Goal: Communication & Community: Answer question/provide support

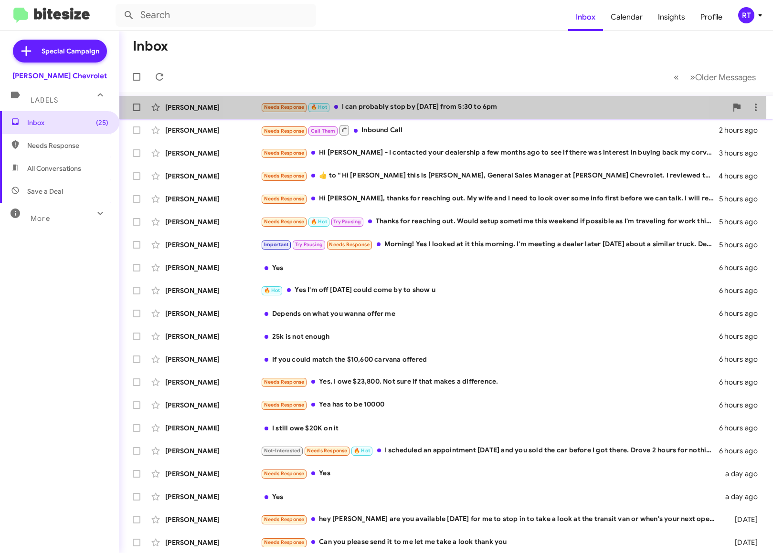
click at [434, 110] on div "Needs Response 🔥 Hot I can probably stop by tomorrow from 5:30 to 6pm" at bounding box center [494, 107] width 467 height 11
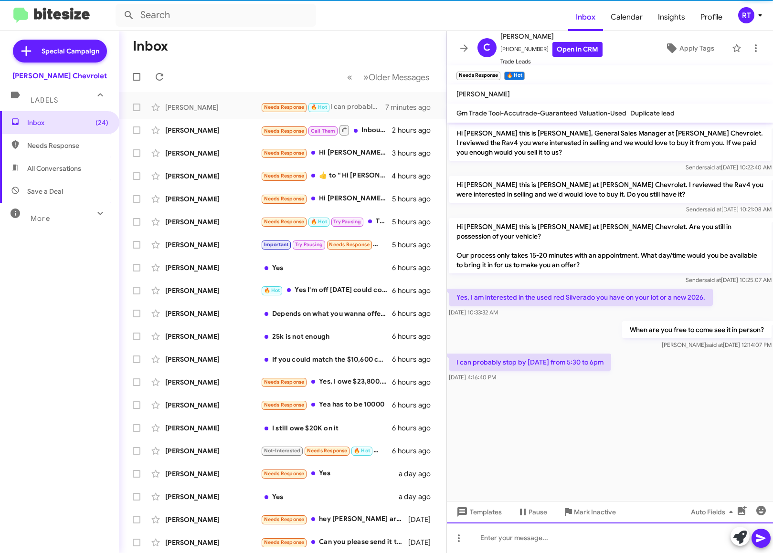
click at [490, 536] on div at bounding box center [610, 538] width 327 height 31
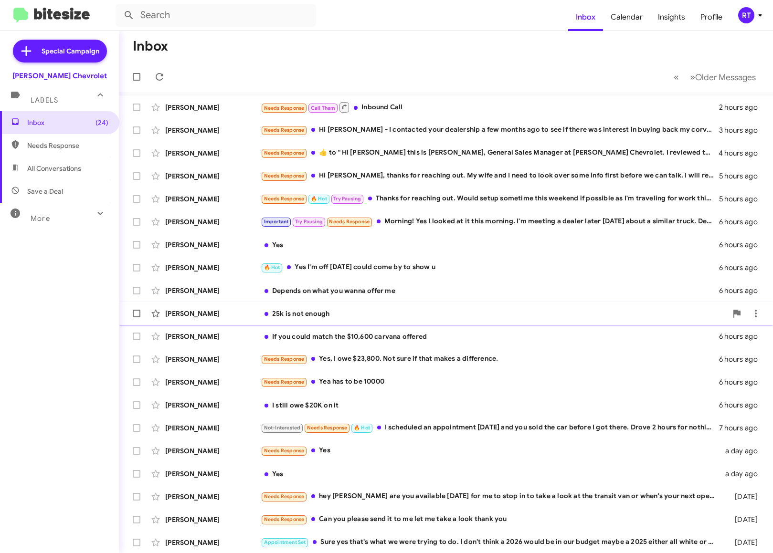
scroll to position [1, 0]
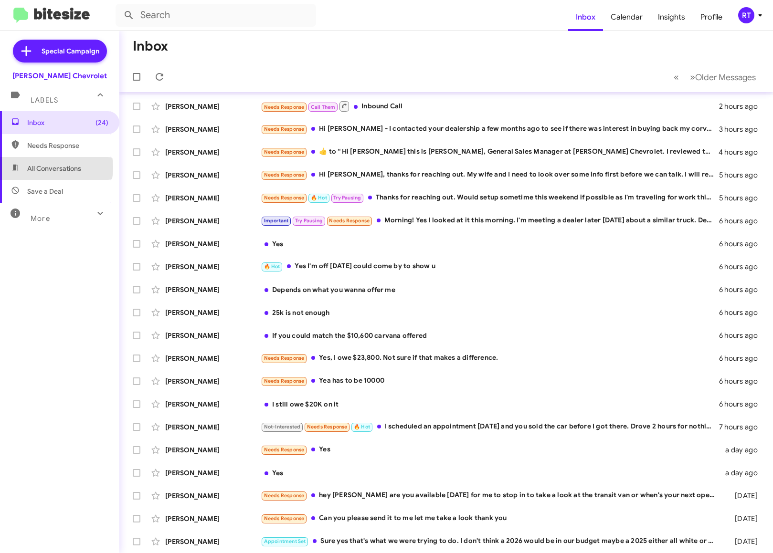
click at [47, 168] on span "All Conversations" at bounding box center [54, 169] width 54 height 10
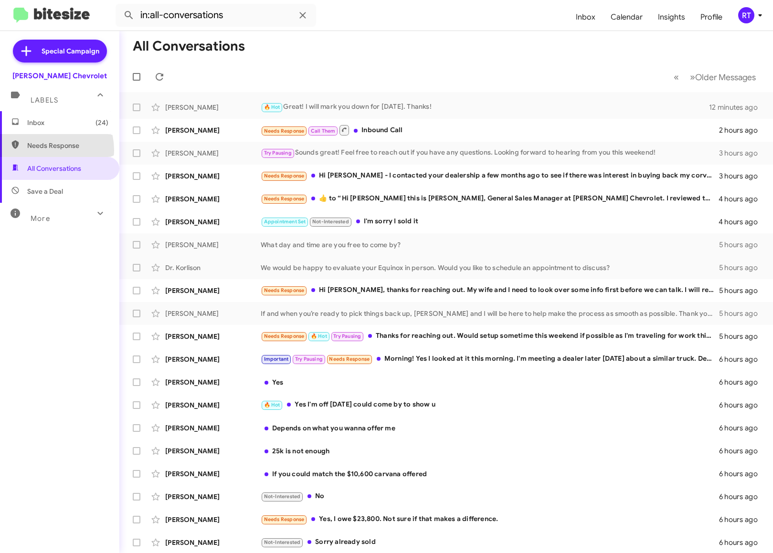
click at [41, 150] on span "Needs Response" at bounding box center [59, 145] width 119 height 23
type input "in:needs-response"
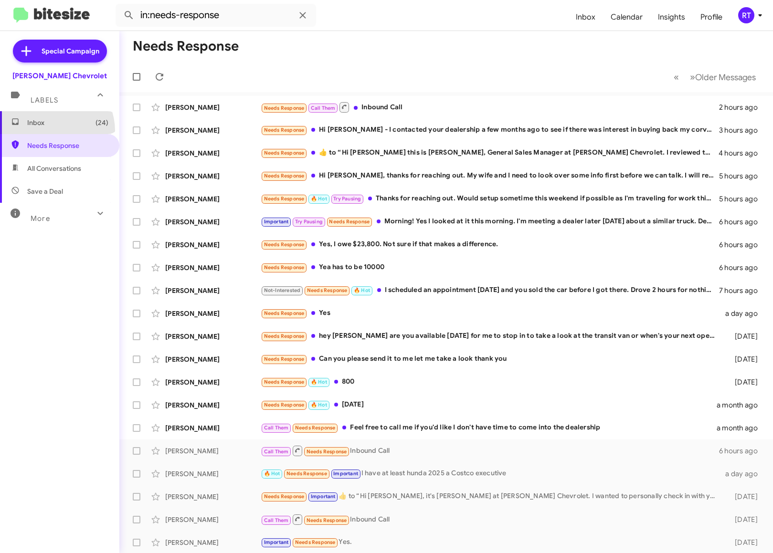
click at [50, 131] on span "Inbox (24)" at bounding box center [59, 122] width 119 height 23
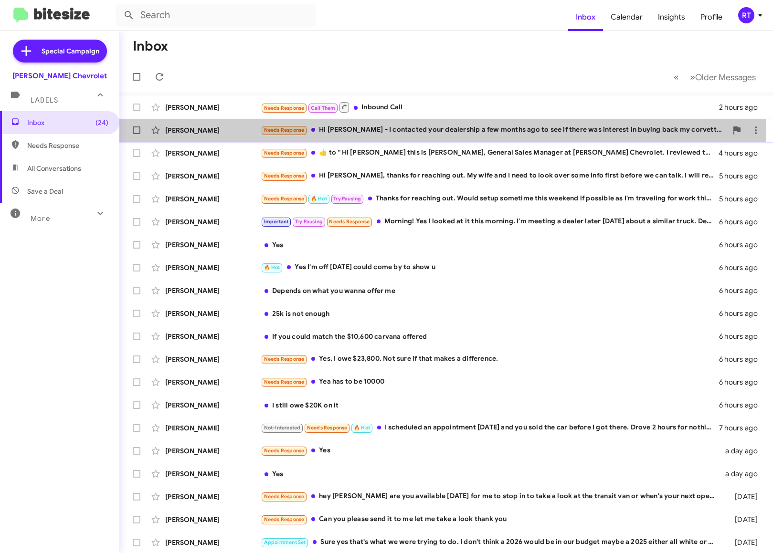
click at [370, 133] on div "Needs Response Hi [PERSON_NAME] - I contacted your dealership a few months ago …" at bounding box center [494, 130] width 467 height 11
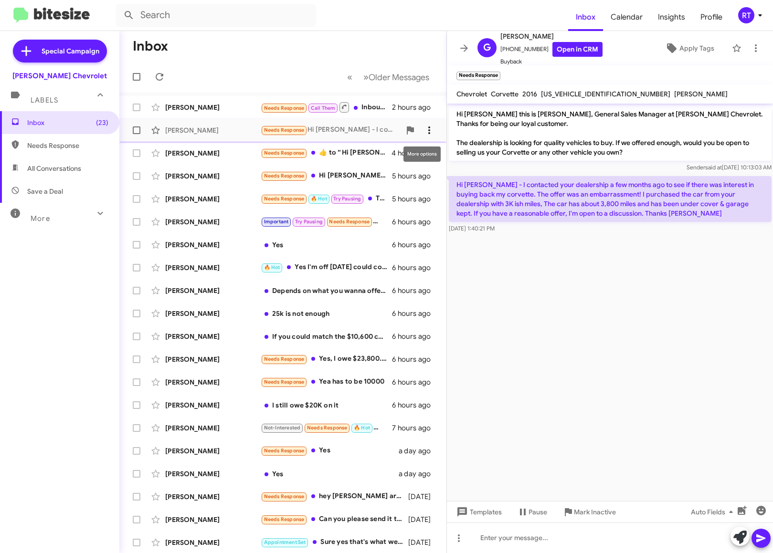
click at [428, 131] on icon at bounding box center [429, 131] width 2 height 8
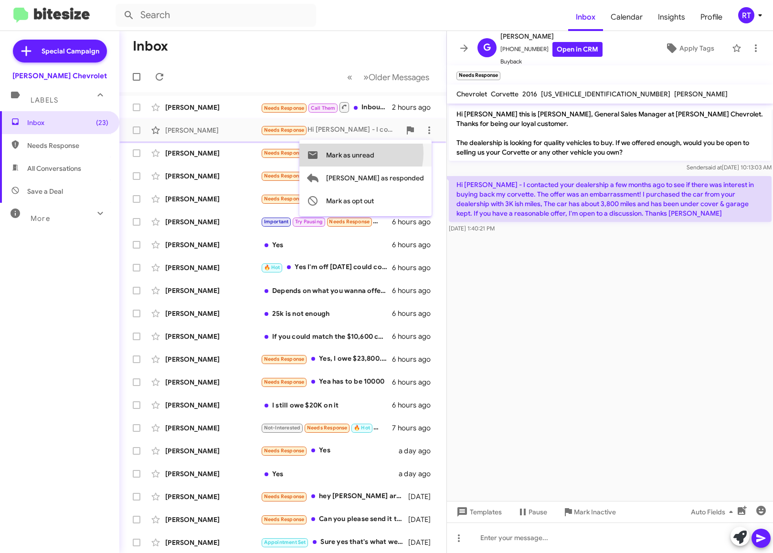
click at [374, 154] on span "Mark as unread" at bounding box center [350, 155] width 48 height 23
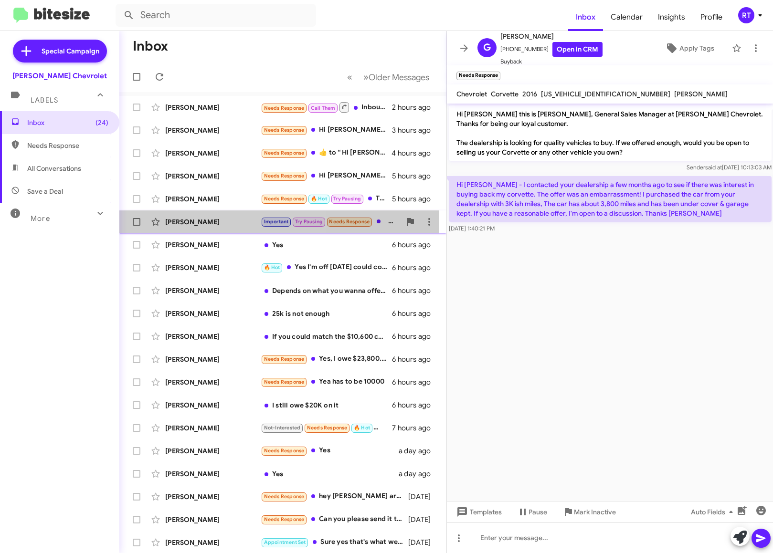
click at [201, 220] on div "[PERSON_NAME]" at bounding box center [213, 222] width 96 height 10
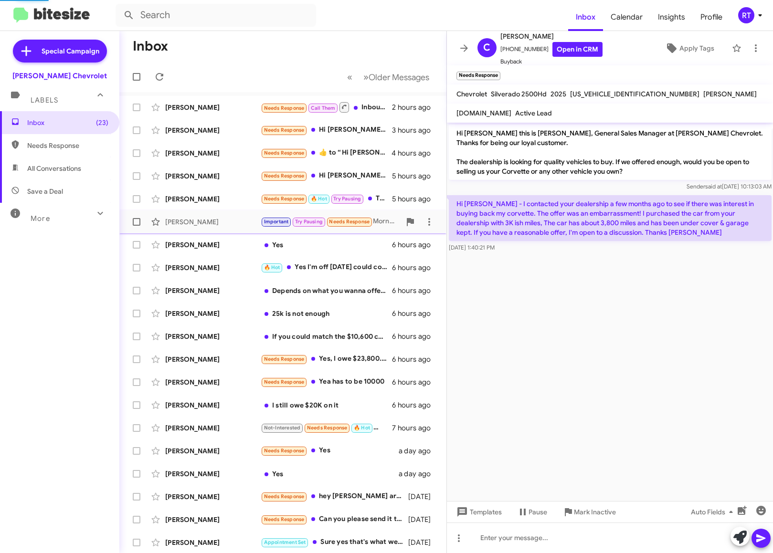
scroll to position [164, 0]
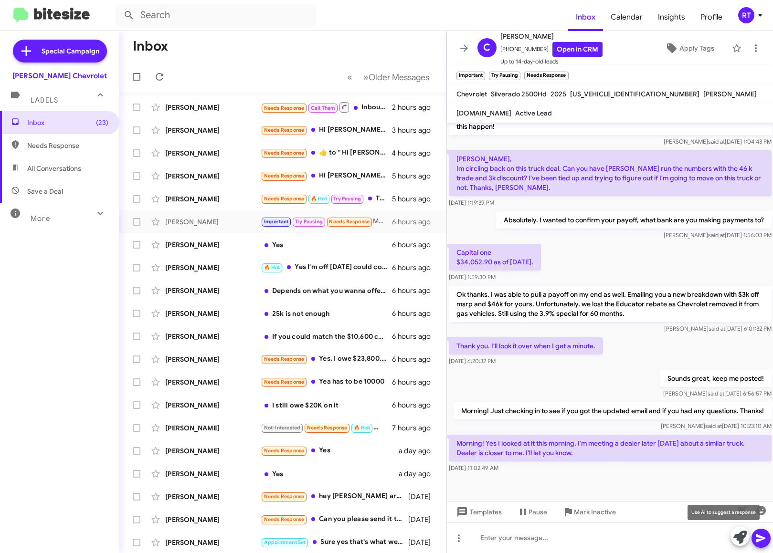
click at [742, 542] on icon at bounding box center [740, 537] width 13 height 13
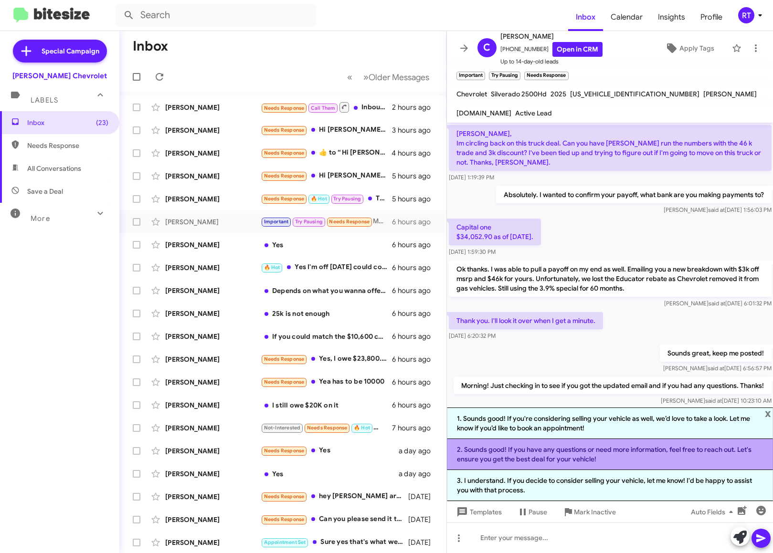
click at [602, 453] on li "2. Sounds good! If you have any questions or need more information, feel free t…" at bounding box center [610, 454] width 327 height 31
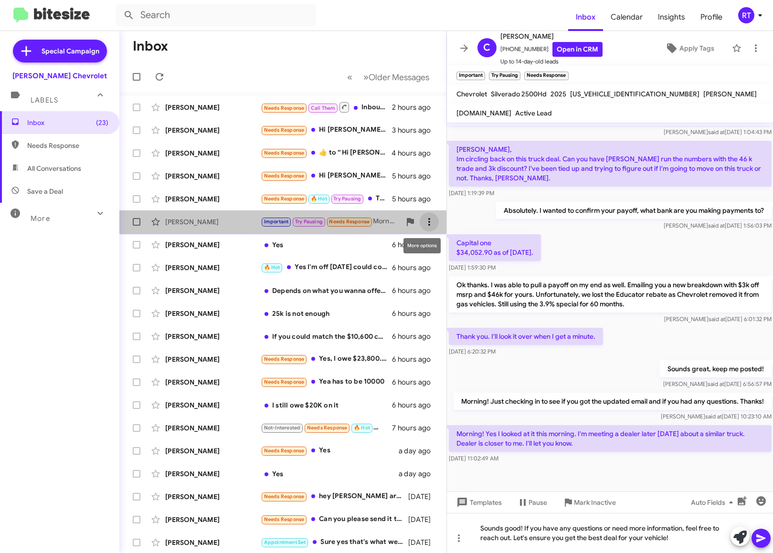
click at [424, 227] on icon at bounding box center [429, 221] width 11 height 11
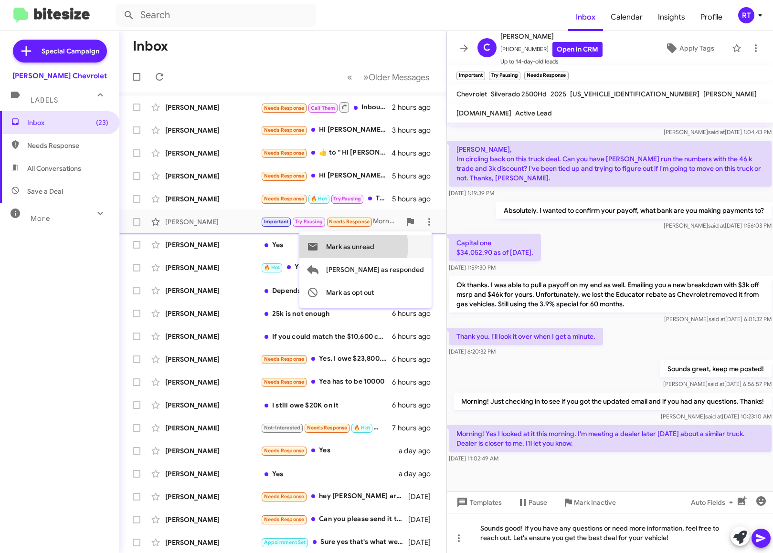
click at [374, 247] on span "Mark as unread" at bounding box center [350, 246] width 48 height 23
